Goal: Task Accomplishment & Management: Complete application form

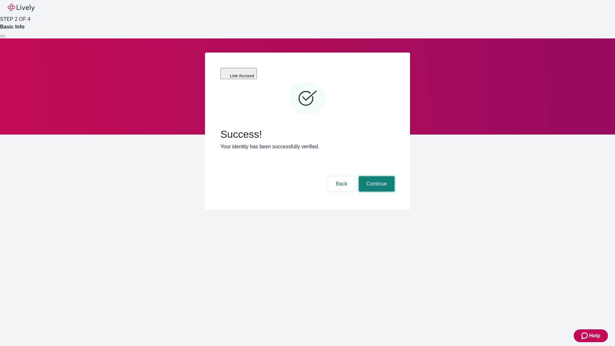
click at [375, 176] on button "Continue" at bounding box center [376, 183] width 36 height 15
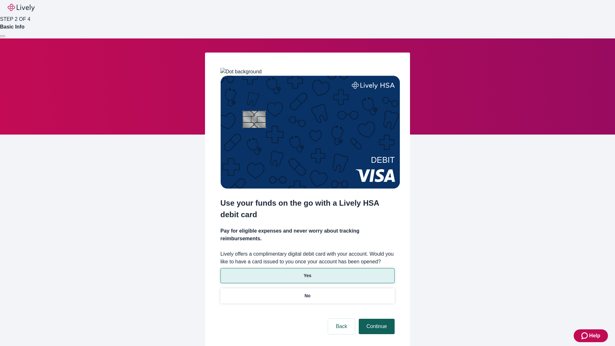
click at [307, 272] on p "Yes" at bounding box center [307, 275] width 8 height 7
click at [375, 318] on button "Continue" at bounding box center [376, 325] width 36 height 15
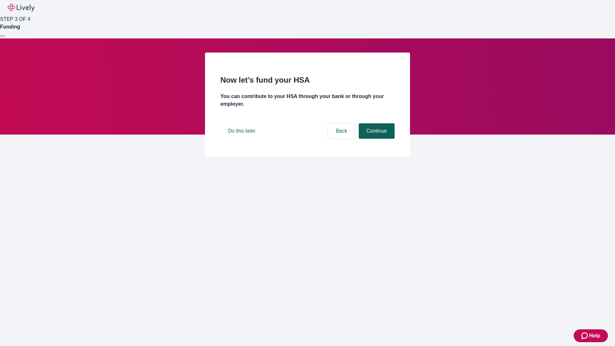
click at [375, 139] on button "Continue" at bounding box center [376, 130] width 36 height 15
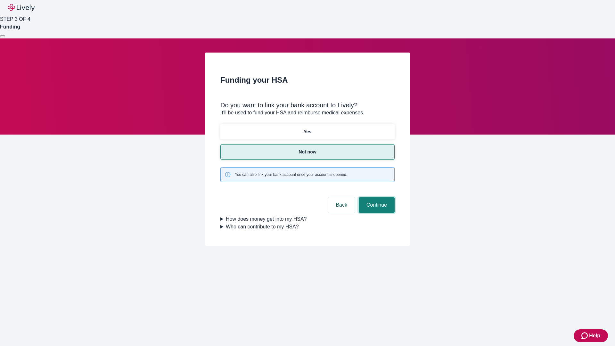
click at [375, 197] on button "Continue" at bounding box center [376, 204] width 36 height 15
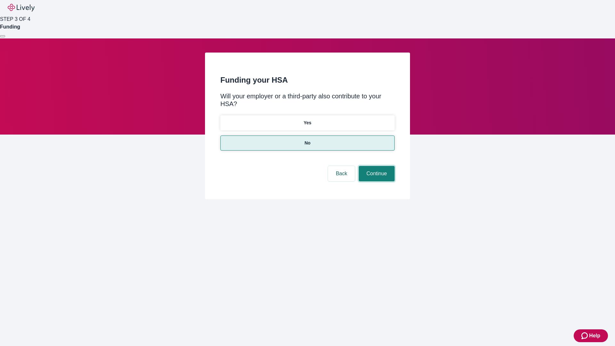
click at [375, 166] on button "Continue" at bounding box center [376, 173] width 36 height 15
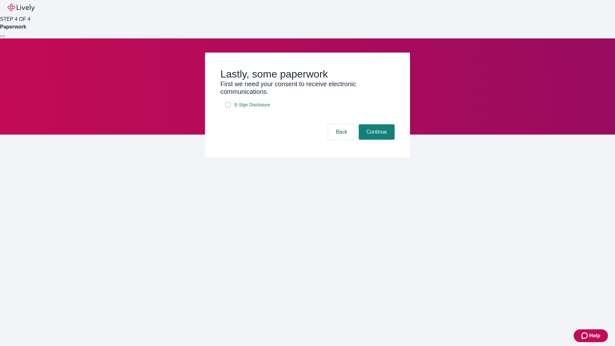
click at [228, 107] on input "E-Sign Disclosure" at bounding box center [227, 104] width 5 height 5
checkbox input "true"
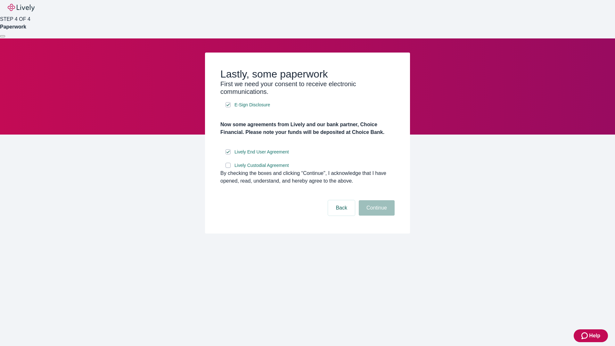
click at [228, 168] on input "Lively Custodial Agreement" at bounding box center [227, 165] width 5 height 5
checkbox input "true"
click at [375, 215] on button "Continue" at bounding box center [376, 207] width 36 height 15
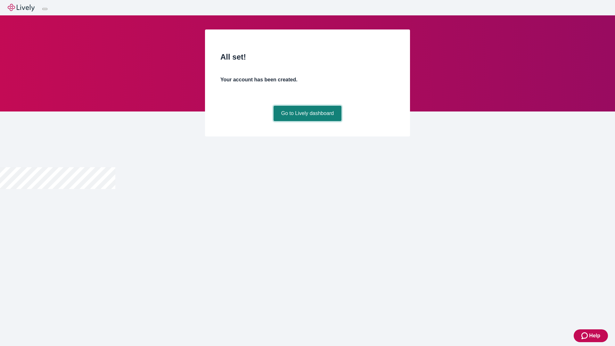
click at [307, 121] on link "Go to Lively dashboard" at bounding box center [307, 113] width 68 height 15
